Goal: Information Seeking & Learning: Learn about a topic

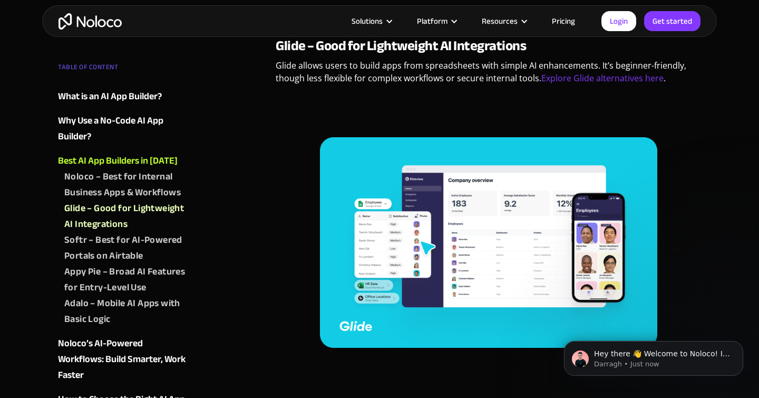
scroll to position [1304, 0]
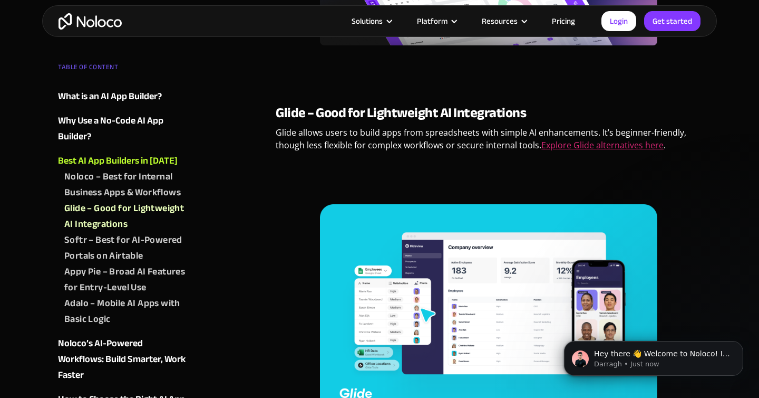
click at [566, 140] on link "Explore Glide alternatives here" at bounding box center [602, 145] width 122 height 12
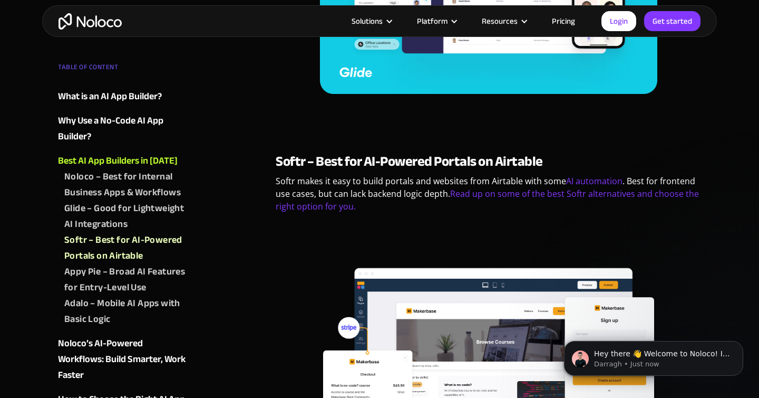
scroll to position [1629, 0]
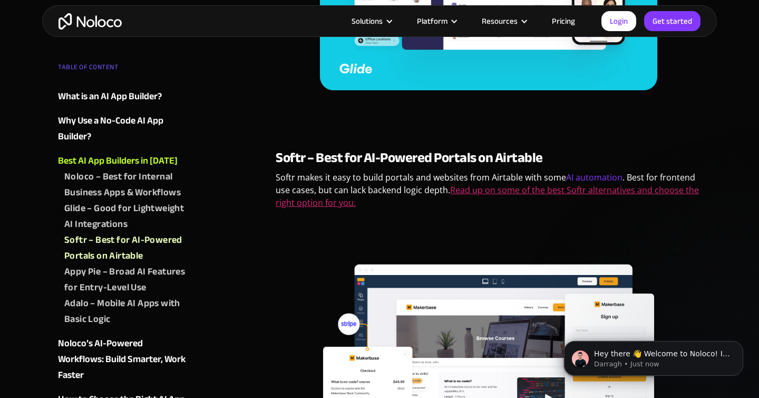
click at [480, 187] on link "Read up on some of the best Softr alternatives and choose the right option for …" at bounding box center [487, 196] width 423 height 24
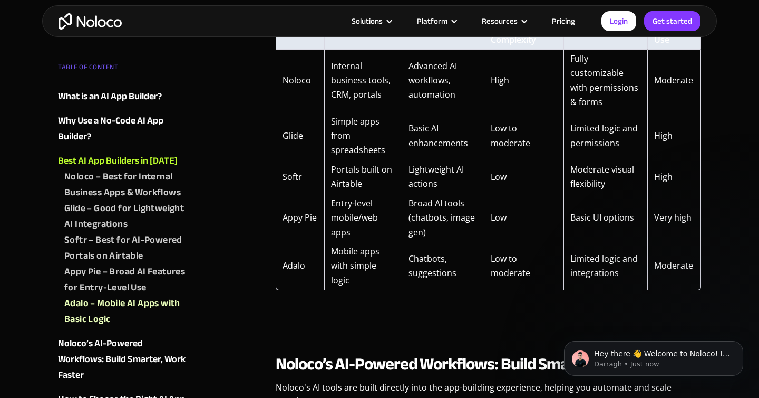
scroll to position [2960, 0]
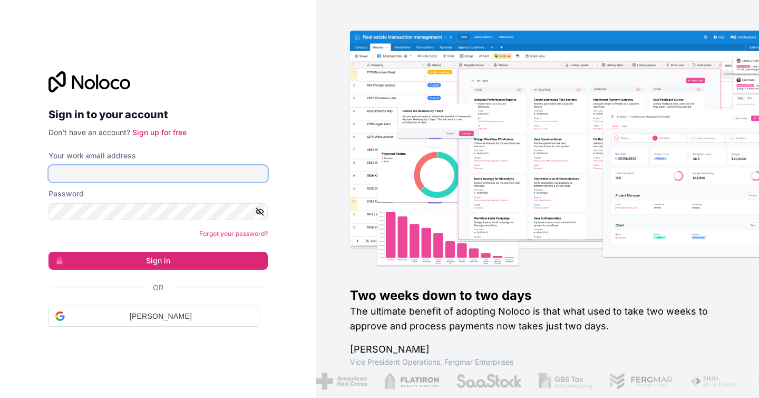
click at [142, 173] on input "Your work email address" at bounding box center [158, 173] width 219 height 17
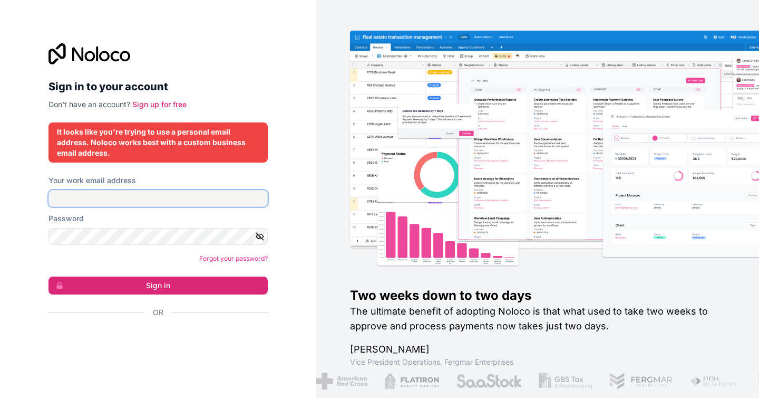
click at [176, 205] on input "Your work email address" at bounding box center [158, 198] width 219 height 17
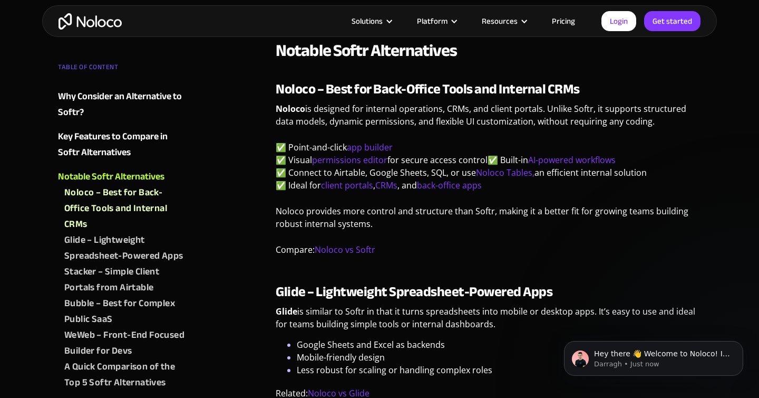
scroll to position [1100, 0]
